Goal: Check status: Check status

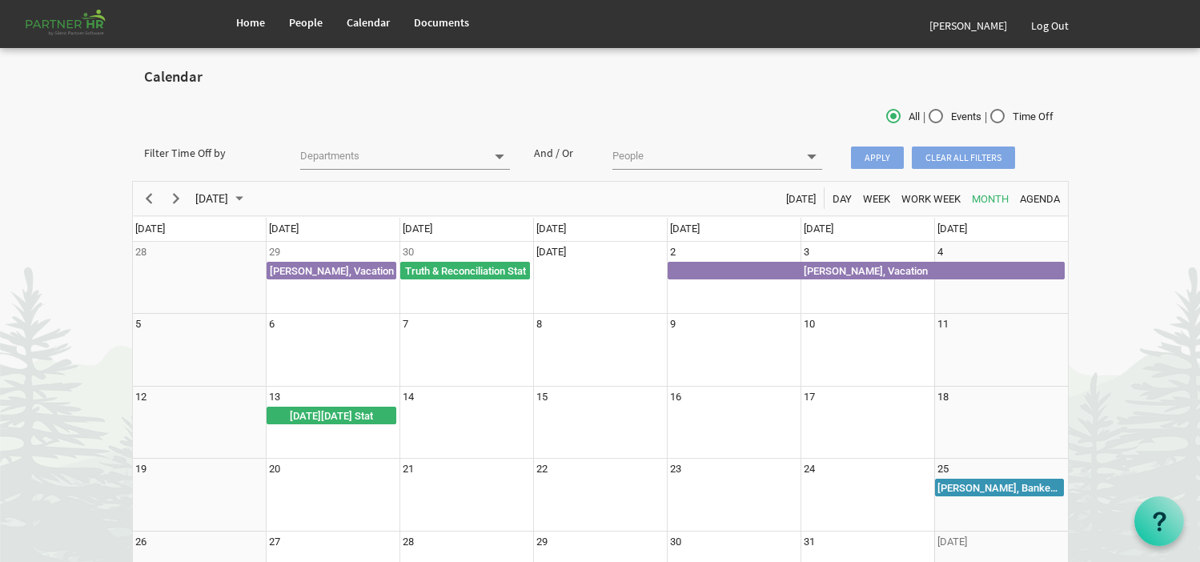
scroll to position [96, 0]
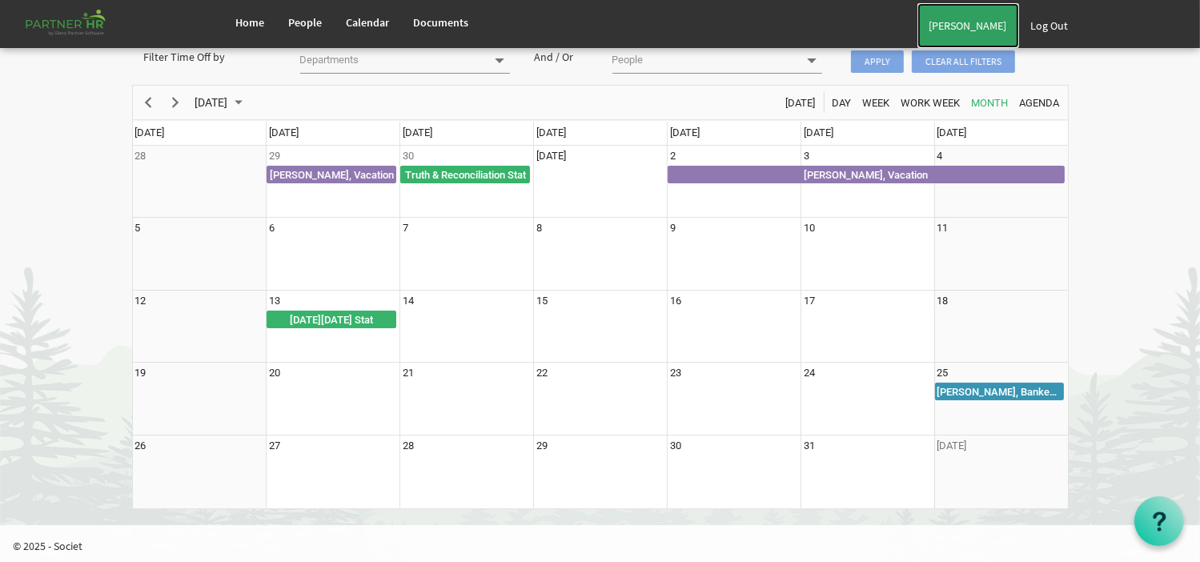
click at [981, 17] on link "[PERSON_NAME]" at bounding box center [968, 25] width 102 height 45
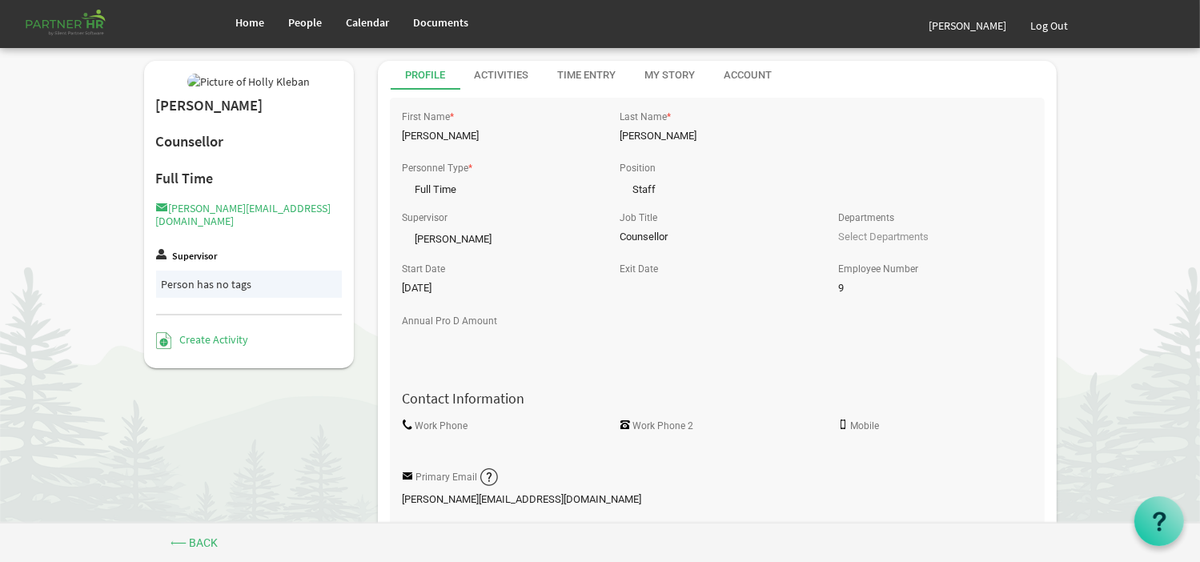
scroll to position [560, 0]
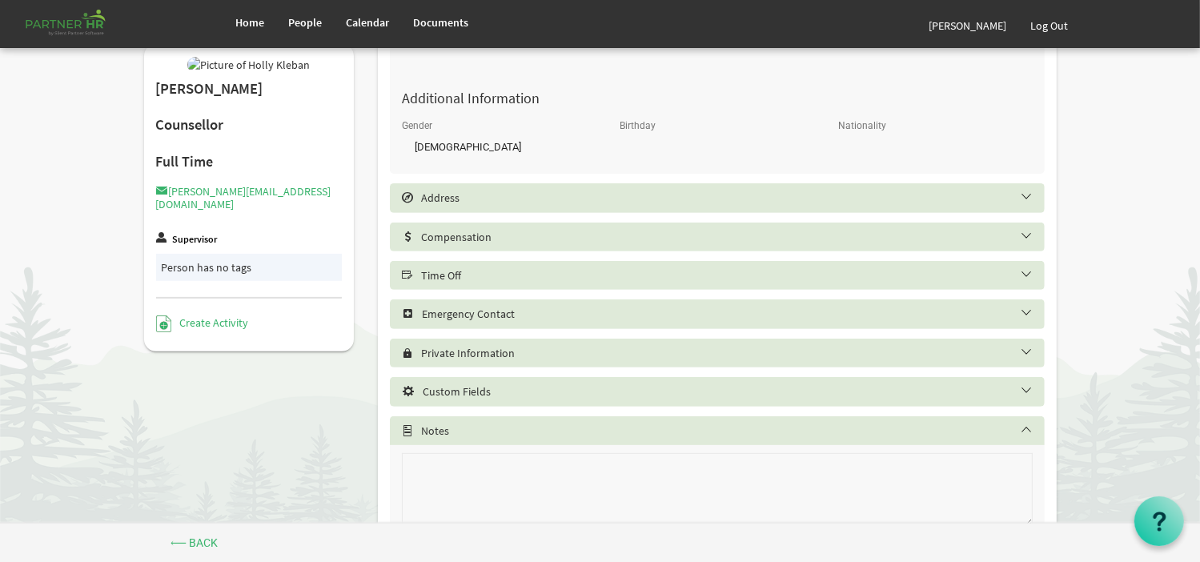
click at [517, 273] on h5 "Time Off" at bounding box center [729, 275] width 655 height 13
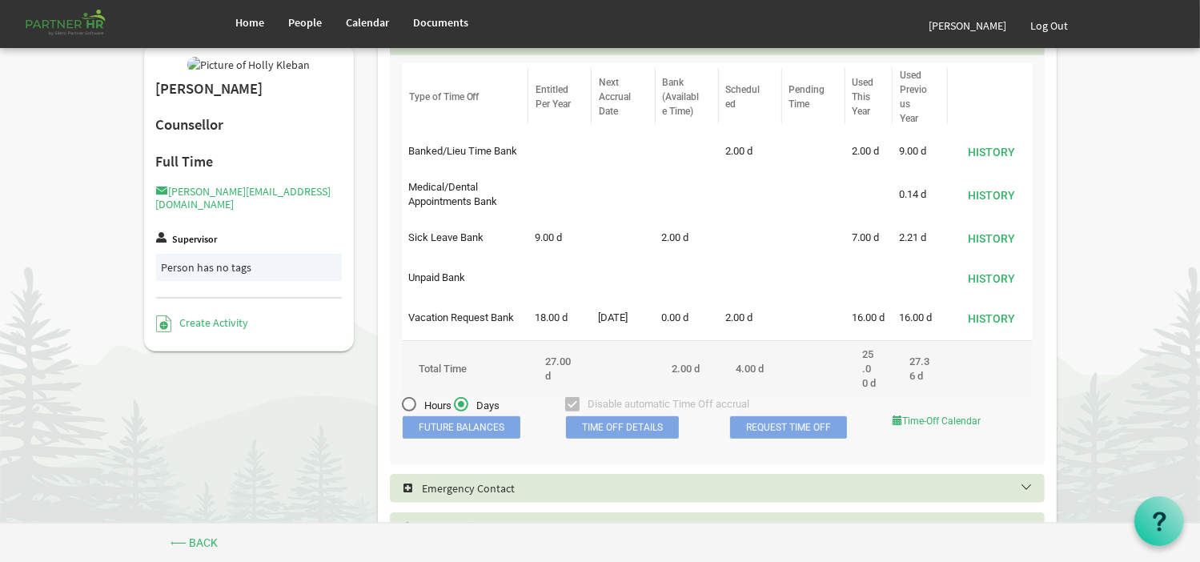
scroll to position [720, 0]
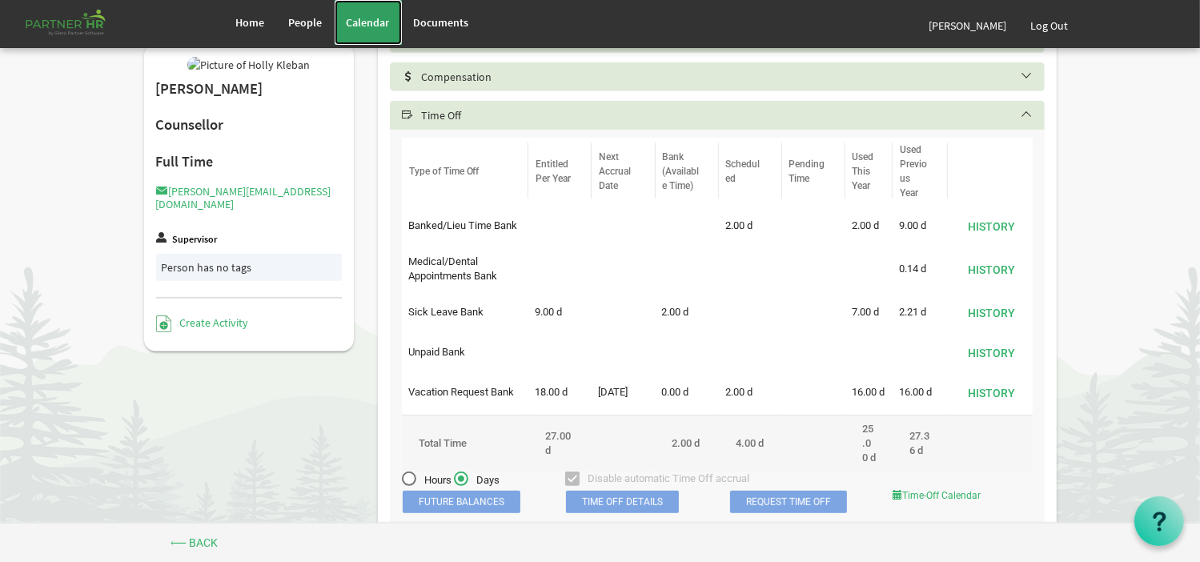
click at [395, 28] on link "Calendar" at bounding box center [368, 22] width 67 height 45
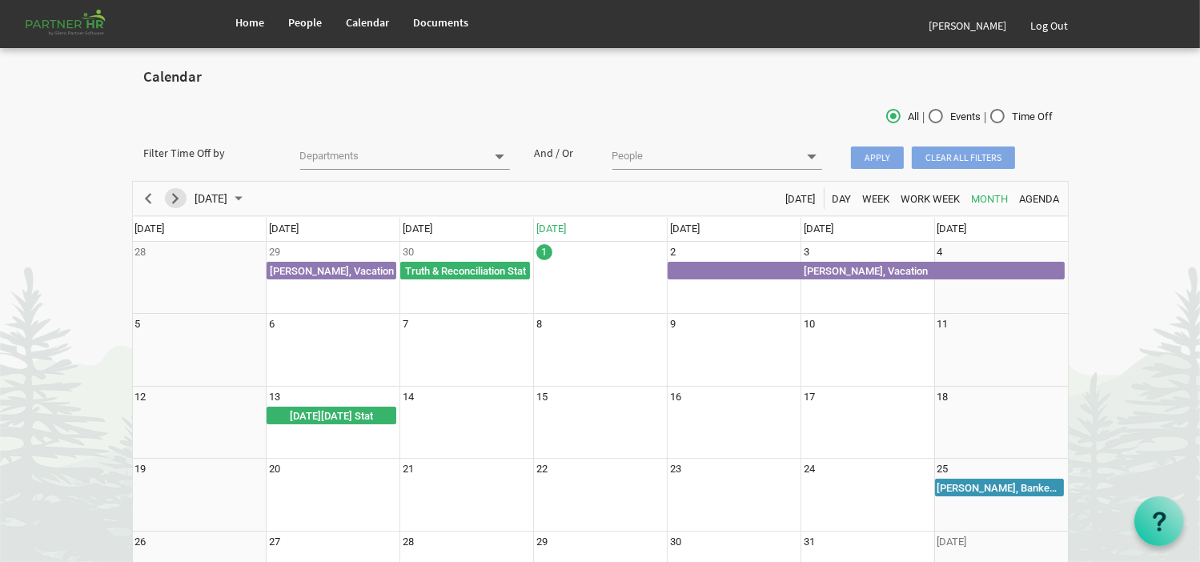
click at [178, 198] on span "Next" at bounding box center [175, 199] width 19 height 20
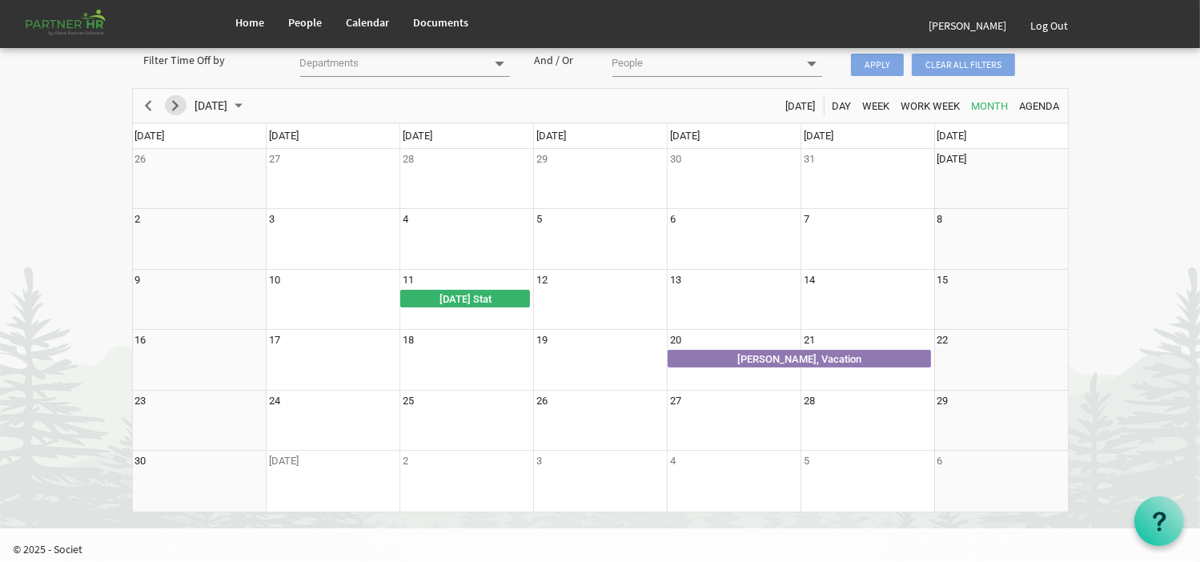
scroll to position [96, 0]
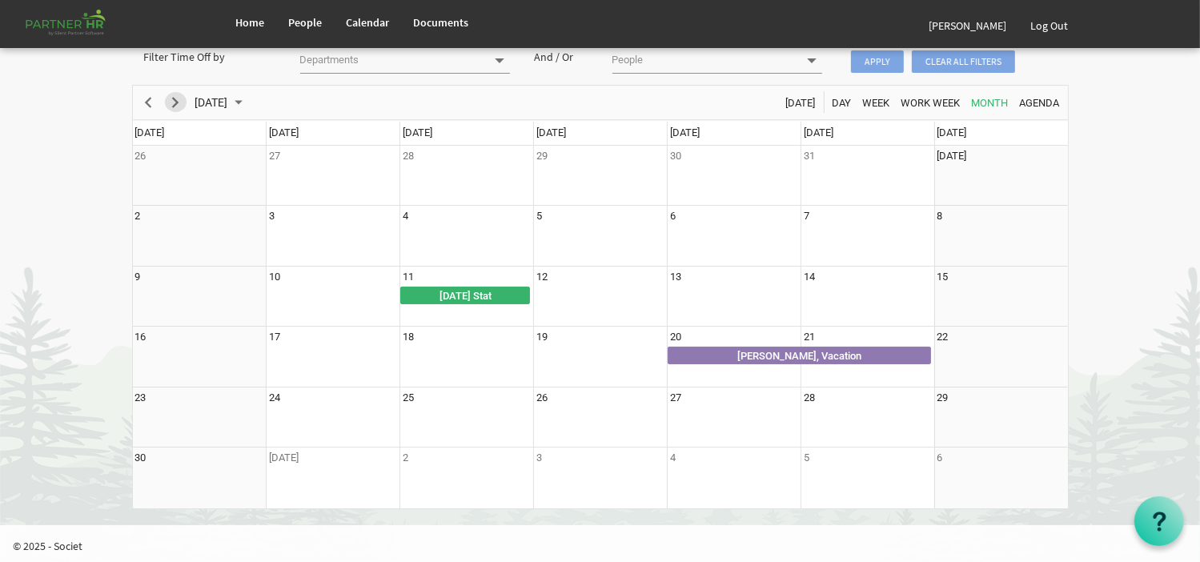
click at [179, 98] on span "Next" at bounding box center [175, 103] width 19 height 20
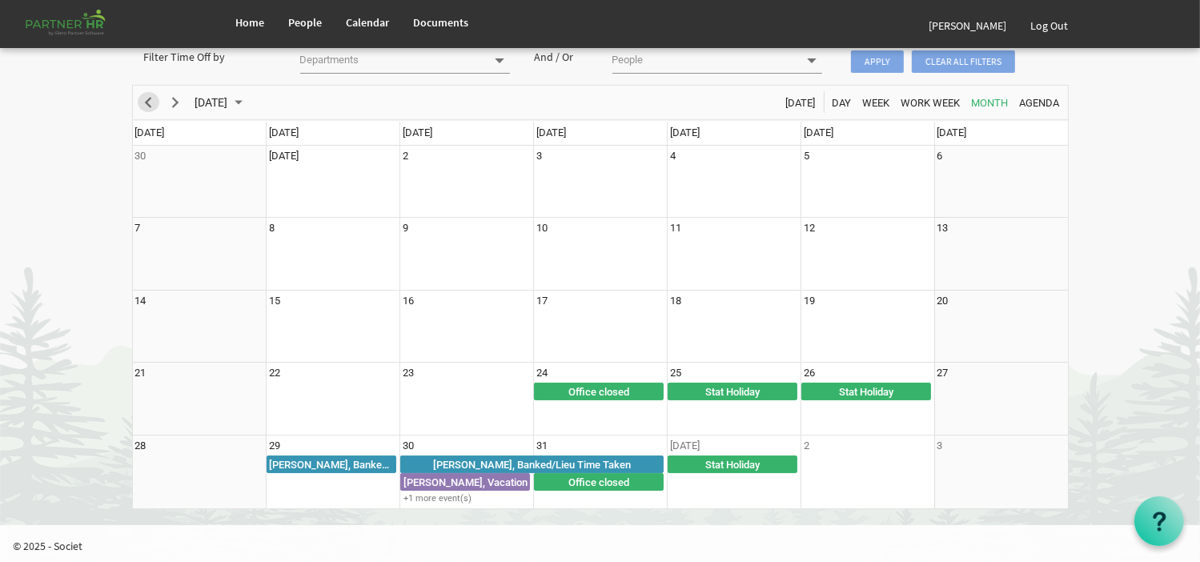
click at [150, 103] on span "Previous" at bounding box center [148, 103] width 19 height 20
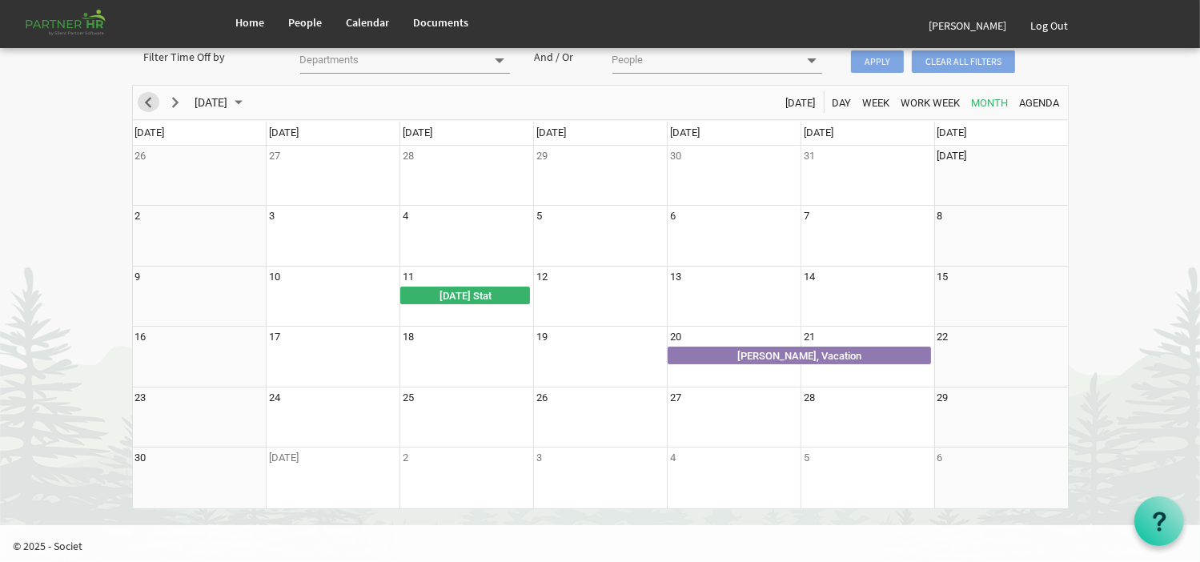
click at [150, 103] on span "Previous" at bounding box center [148, 103] width 19 height 20
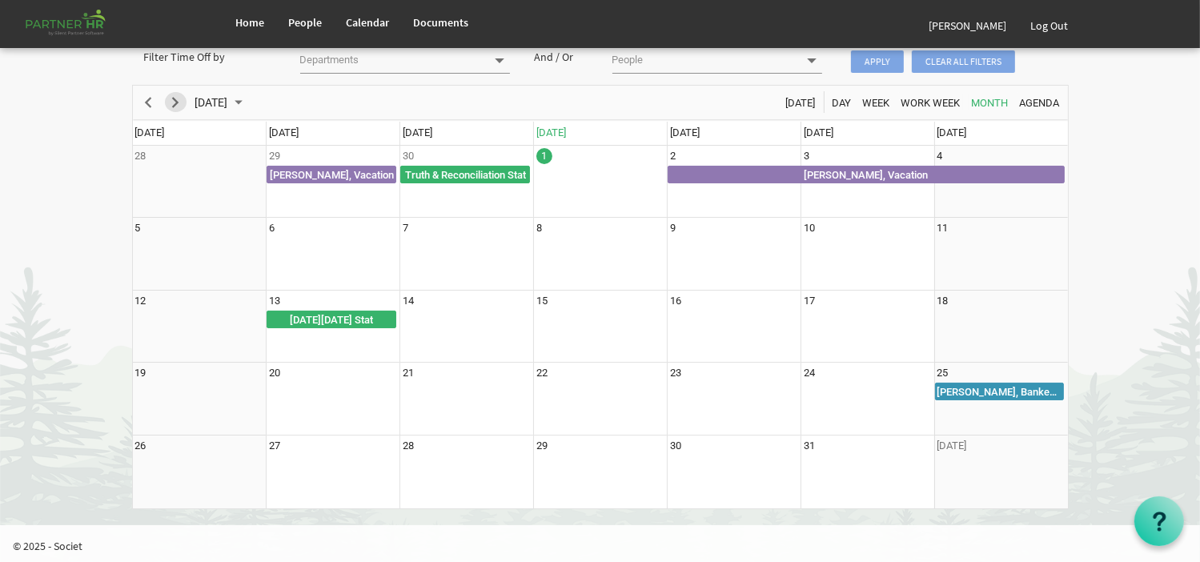
click at [173, 110] on span "Next" at bounding box center [175, 103] width 19 height 20
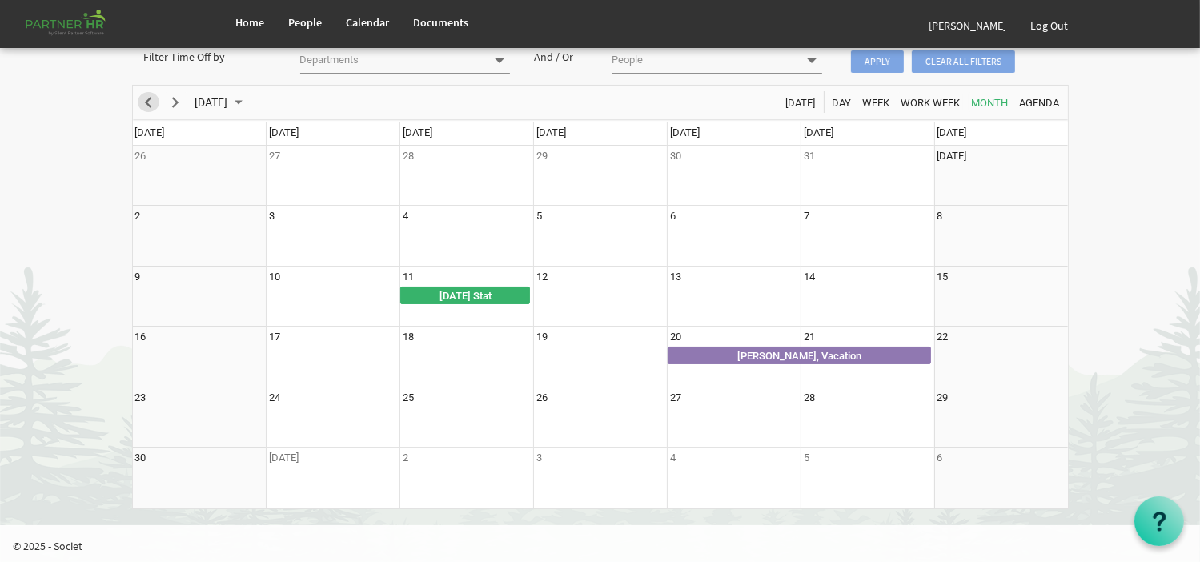
click at [142, 106] on span "Previous" at bounding box center [148, 103] width 19 height 20
